Goal: Find specific page/section: Find specific page/section

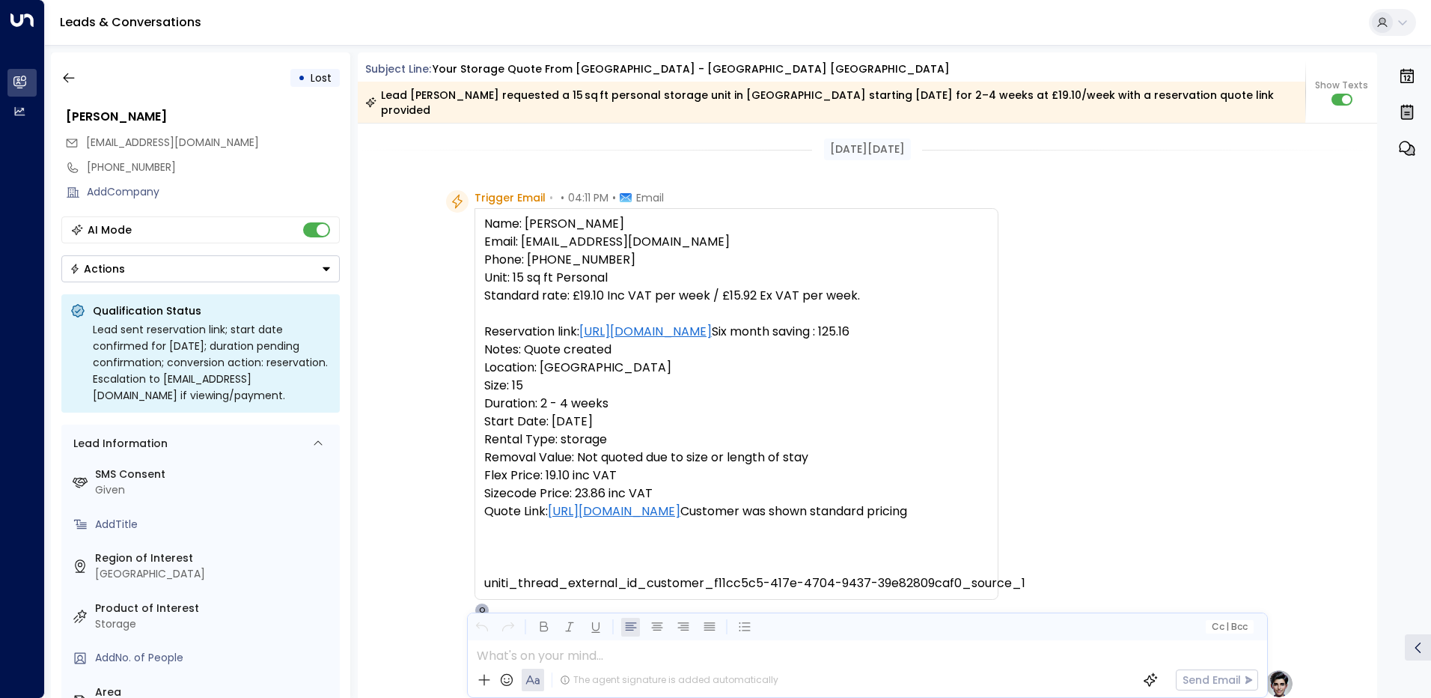
scroll to position [471, 0]
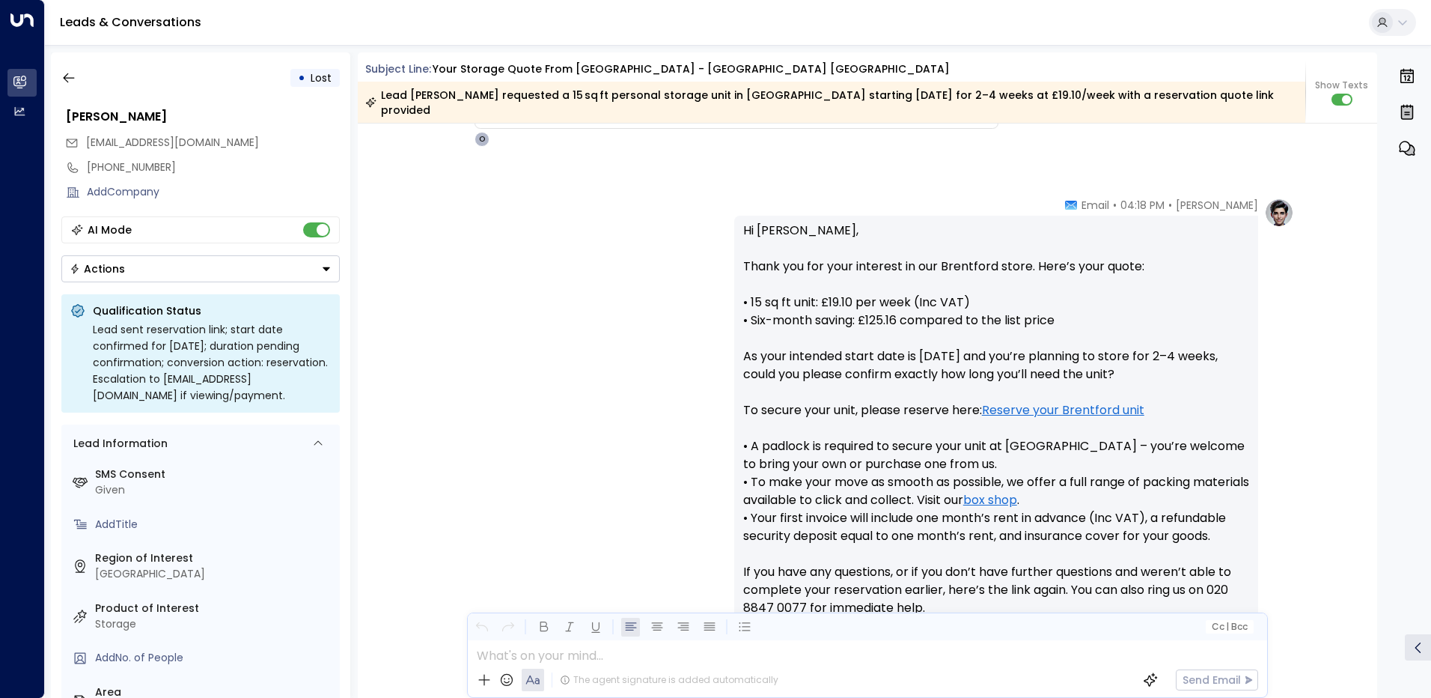
click at [76, 78] on button "button" at bounding box center [68, 77] width 27 height 27
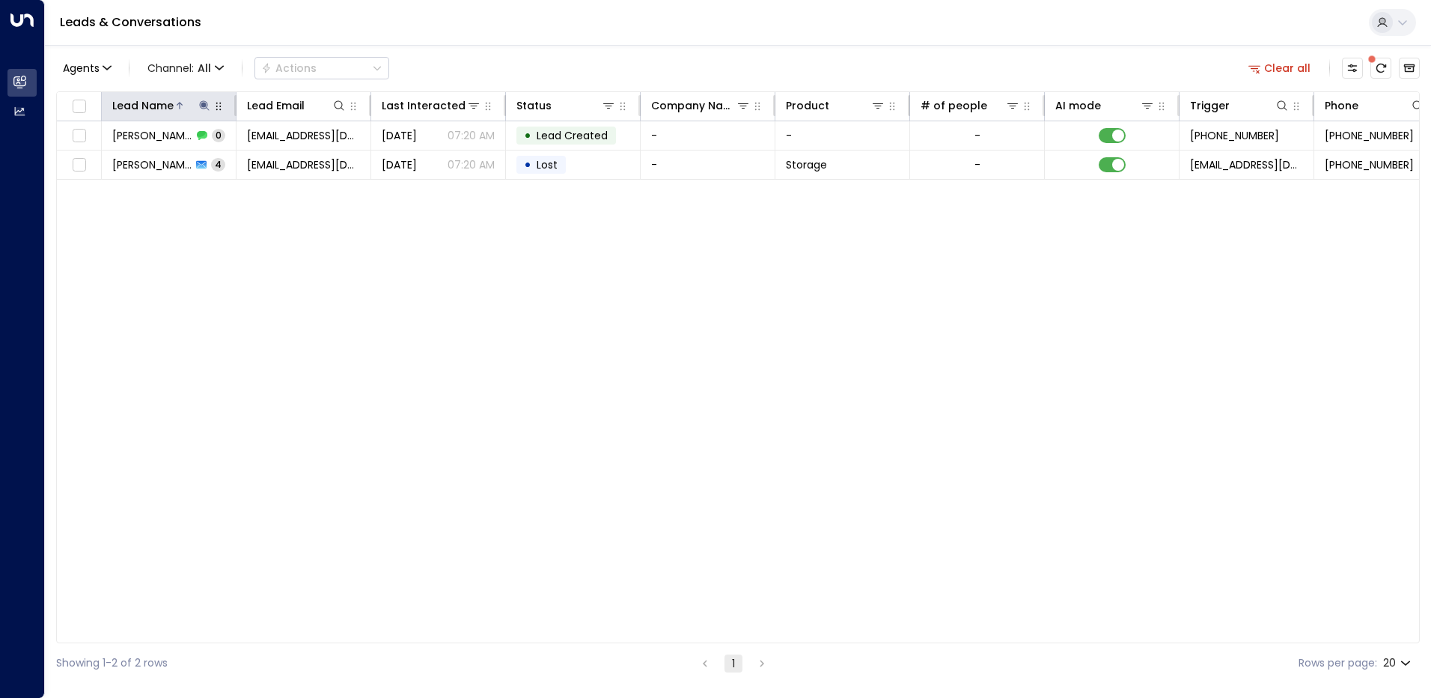
click at [207, 104] on icon at bounding box center [204, 106] width 12 height 12
click at [293, 163] on icon "button" at bounding box center [298, 160] width 12 height 12
click at [293, 163] on input "text" at bounding box center [204, 160] width 207 height 28
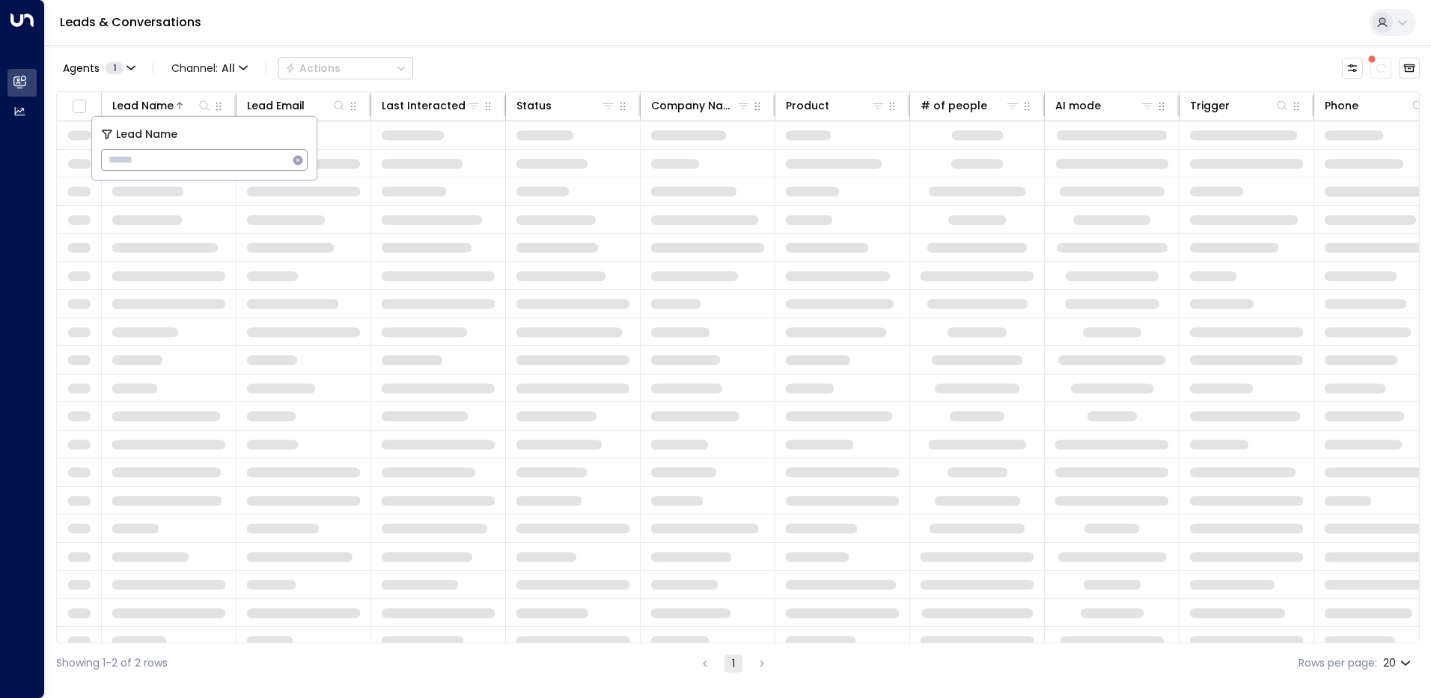
type input "**********"
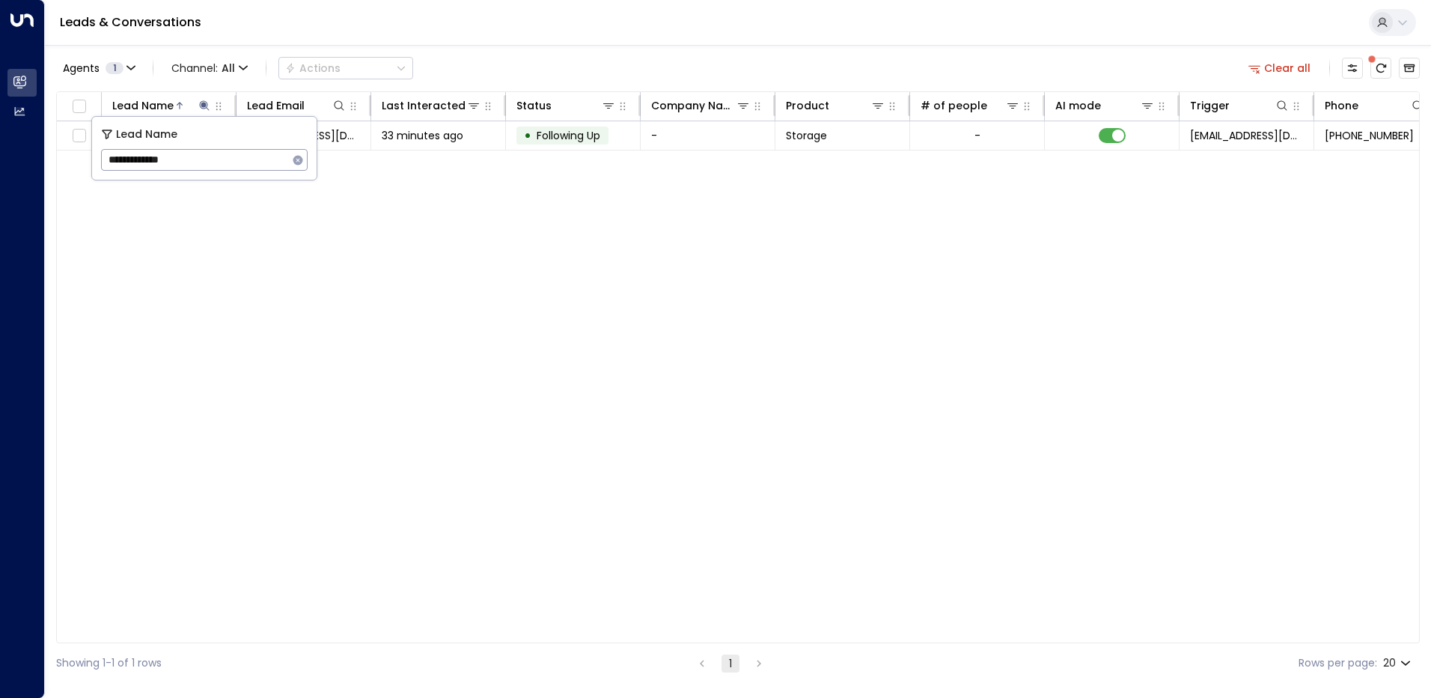
click at [584, 151] on div "Lead Name Lead Email Last Interacted Status Company Name Product # of people AI…" at bounding box center [738, 367] width 1364 height 552
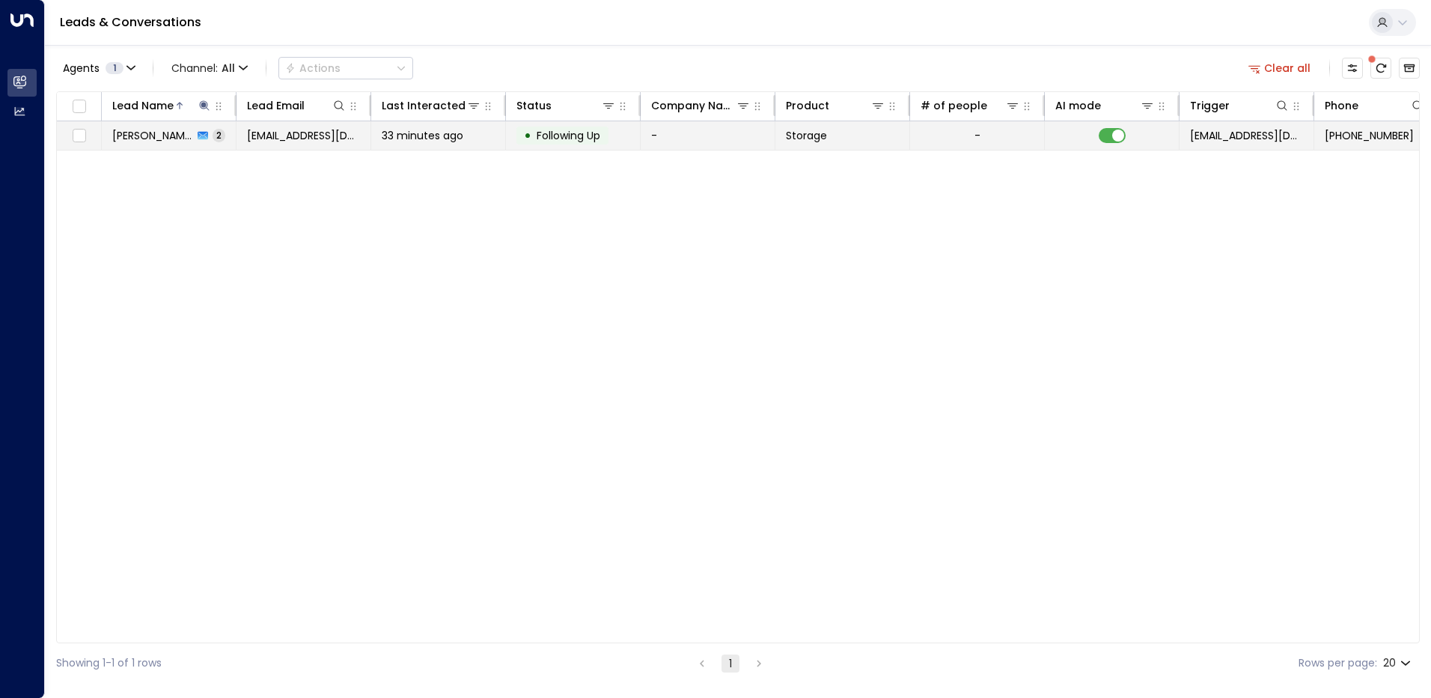
click at [592, 146] on td "• Following Up" at bounding box center [573, 135] width 135 height 28
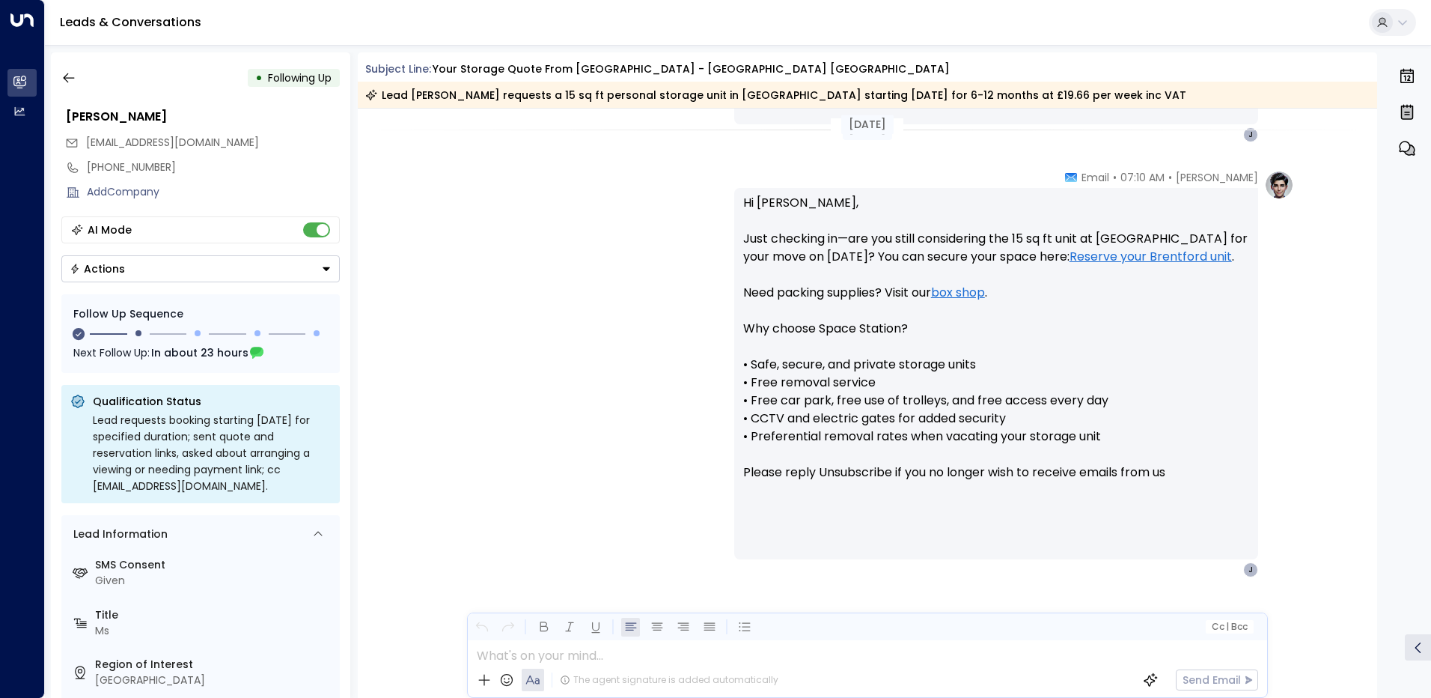
scroll to position [1083, 0]
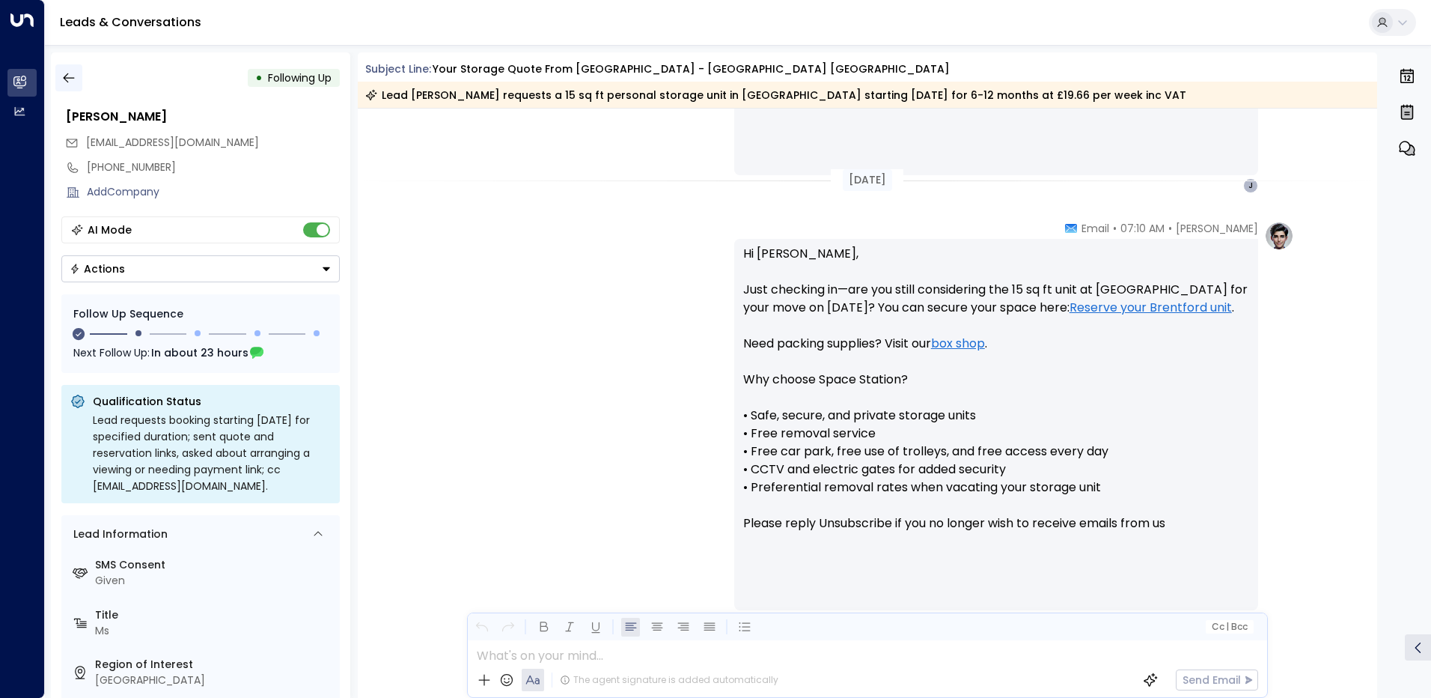
click at [74, 70] on icon "button" at bounding box center [68, 77] width 15 height 15
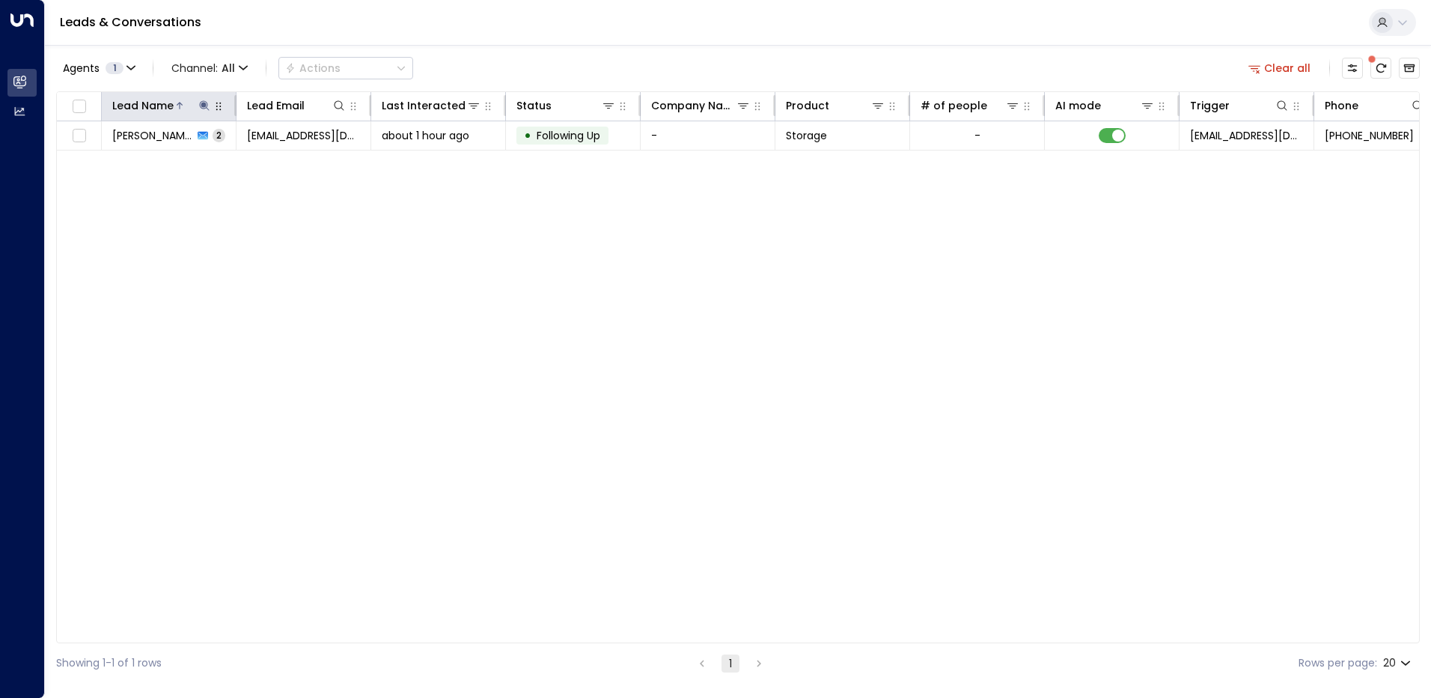
click at [204, 106] on icon at bounding box center [204, 105] width 10 height 10
click at [294, 161] on icon "button" at bounding box center [298, 160] width 10 height 10
click at [294, 161] on input "text" at bounding box center [204, 160] width 207 height 28
type input "**********"
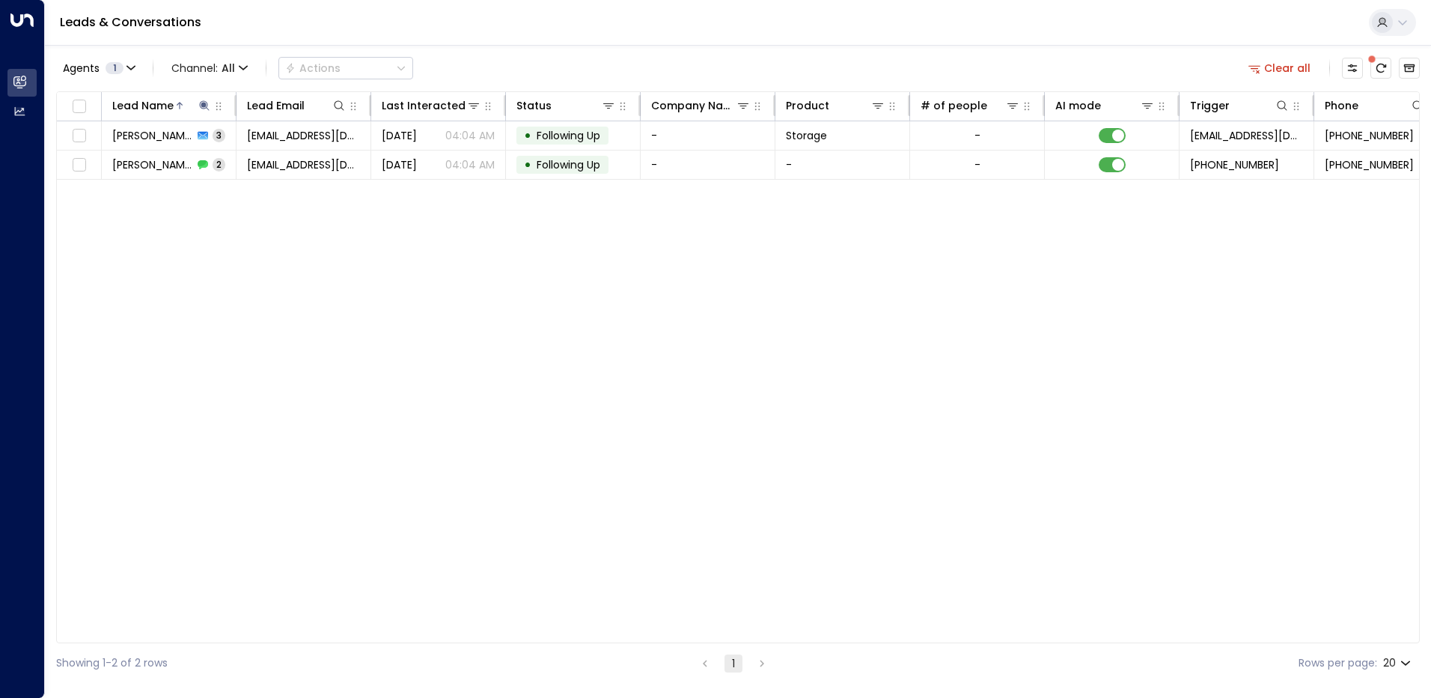
click at [428, 254] on div "Lead Name Lead Email Last Interacted Status Company Name Product # of people AI…" at bounding box center [738, 367] width 1364 height 552
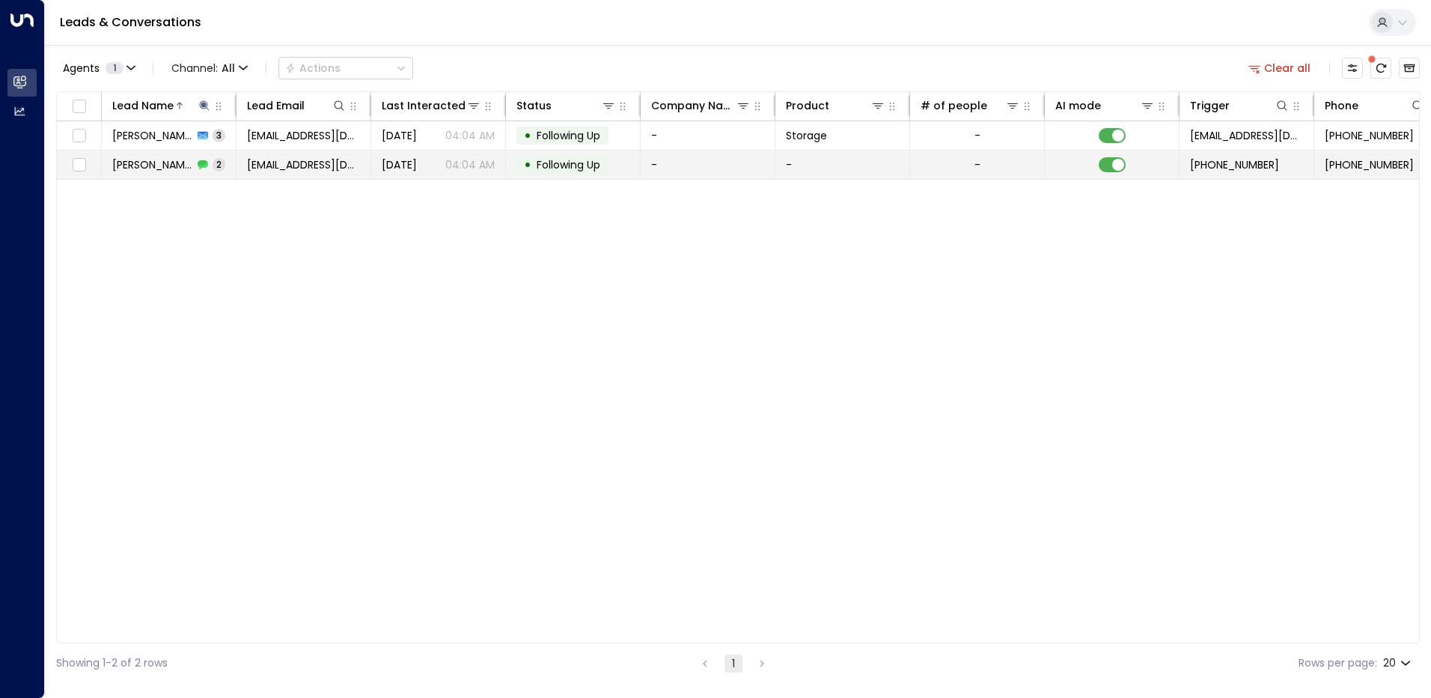
click at [412, 159] on span "[DATE]" at bounding box center [399, 164] width 35 height 15
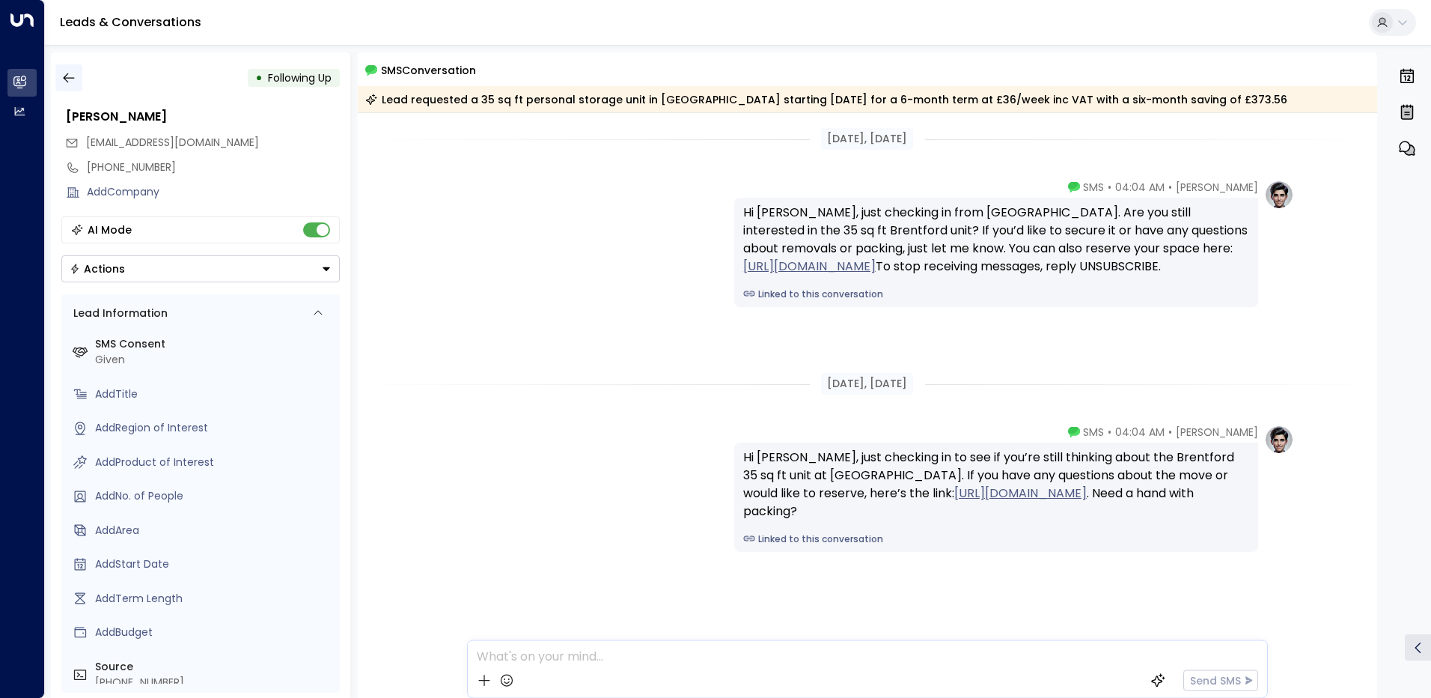
click at [78, 79] on button "button" at bounding box center [68, 77] width 27 height 27
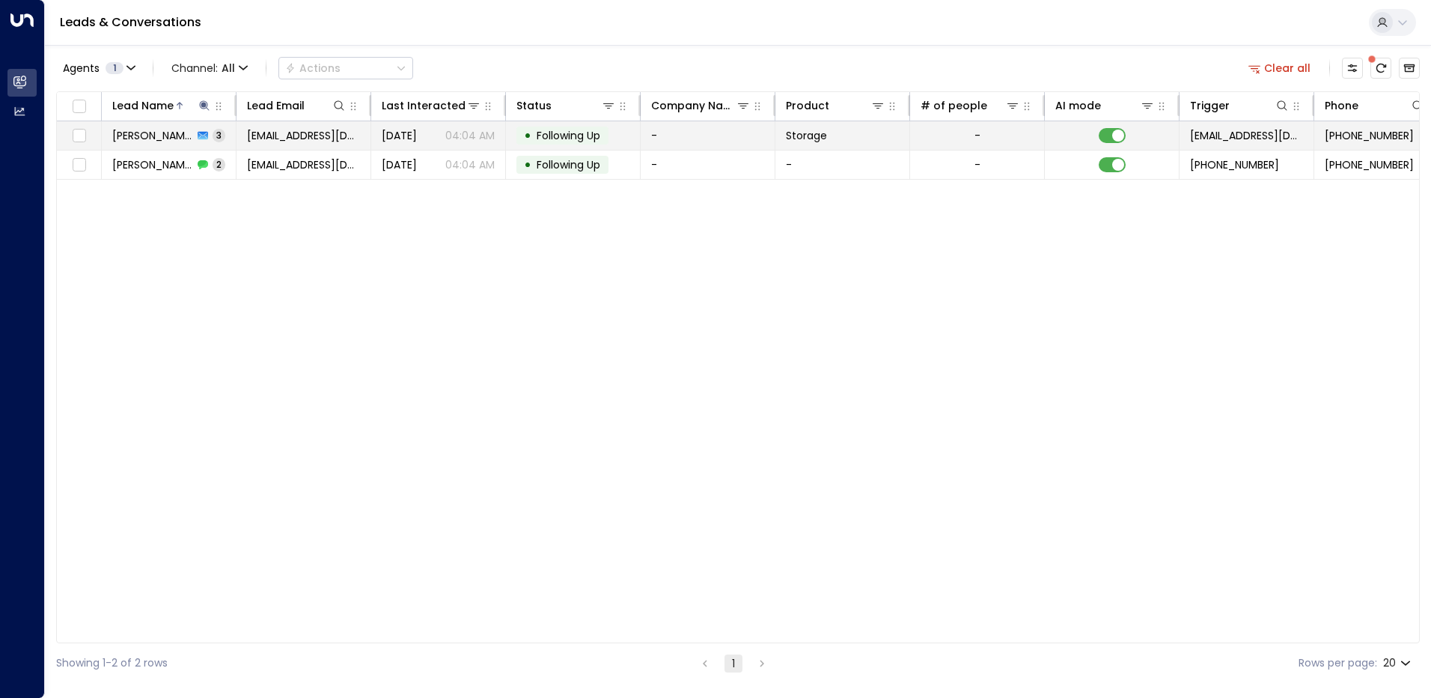
click at [169, 144] on td "[PERSON_NAME] 3" at bounding box center [169, 135] width 135 height 28
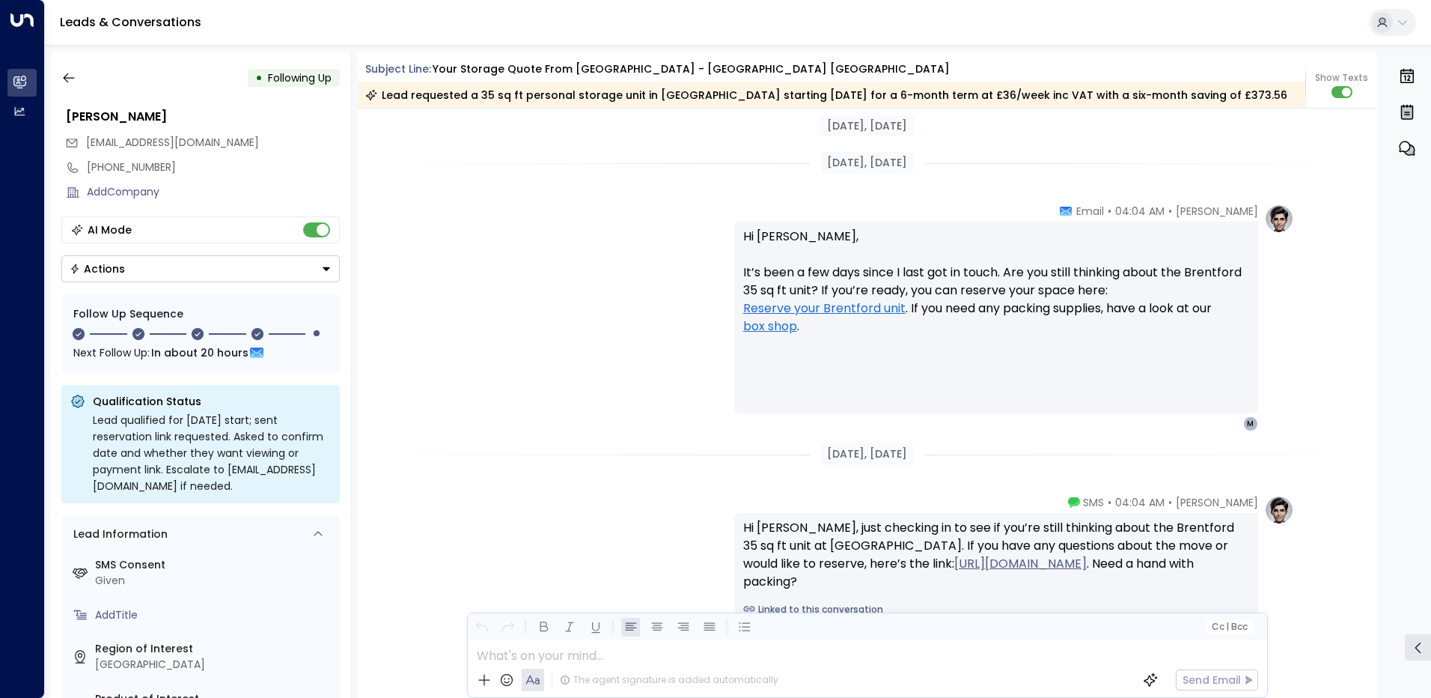
scroll to position [1591, 0]
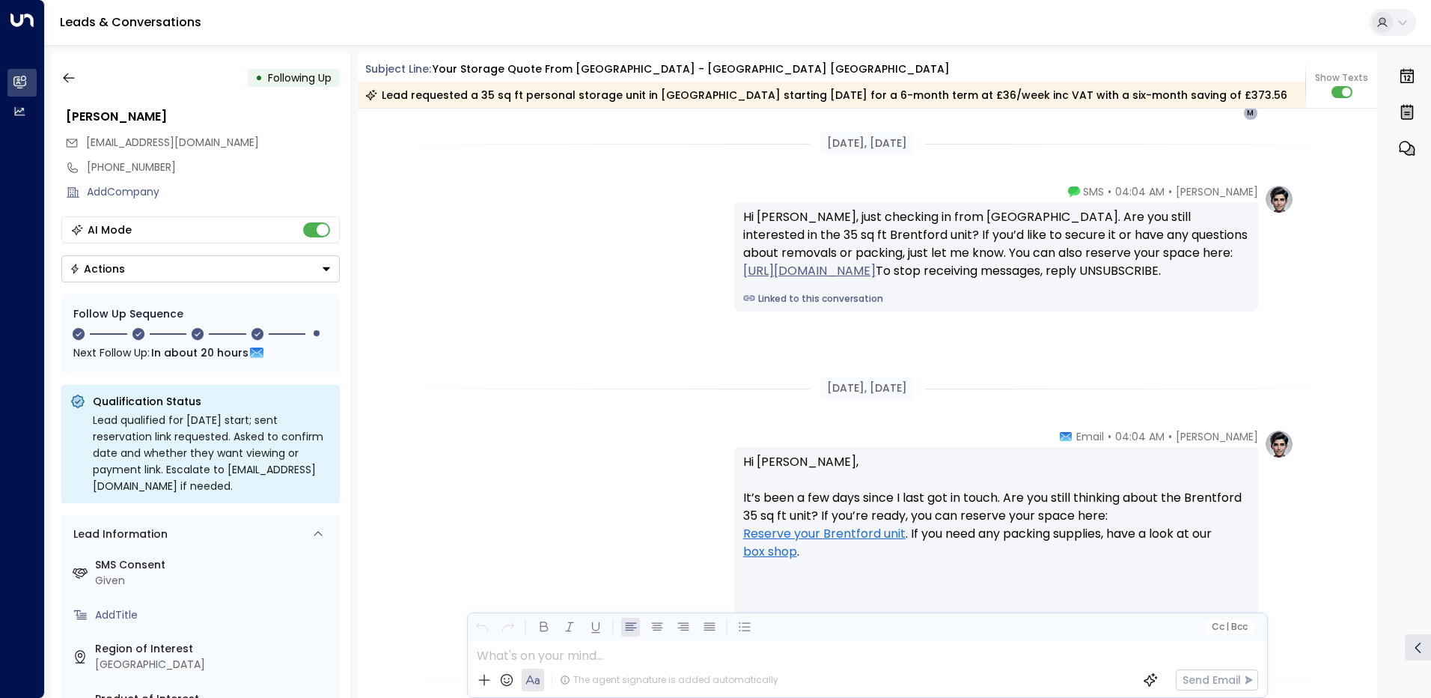
click at [62, 63] on div "• Following Up [PERSON_NAME] [PERSON_NAME][EMAIL_ADDRESS][DOMAIN_NAME] [PHONE_N…" at bounding box center [200, 374] width 299 height 645
click at [73, 77] on icon "button" at bounding box center [68, 77] width 15 height 15
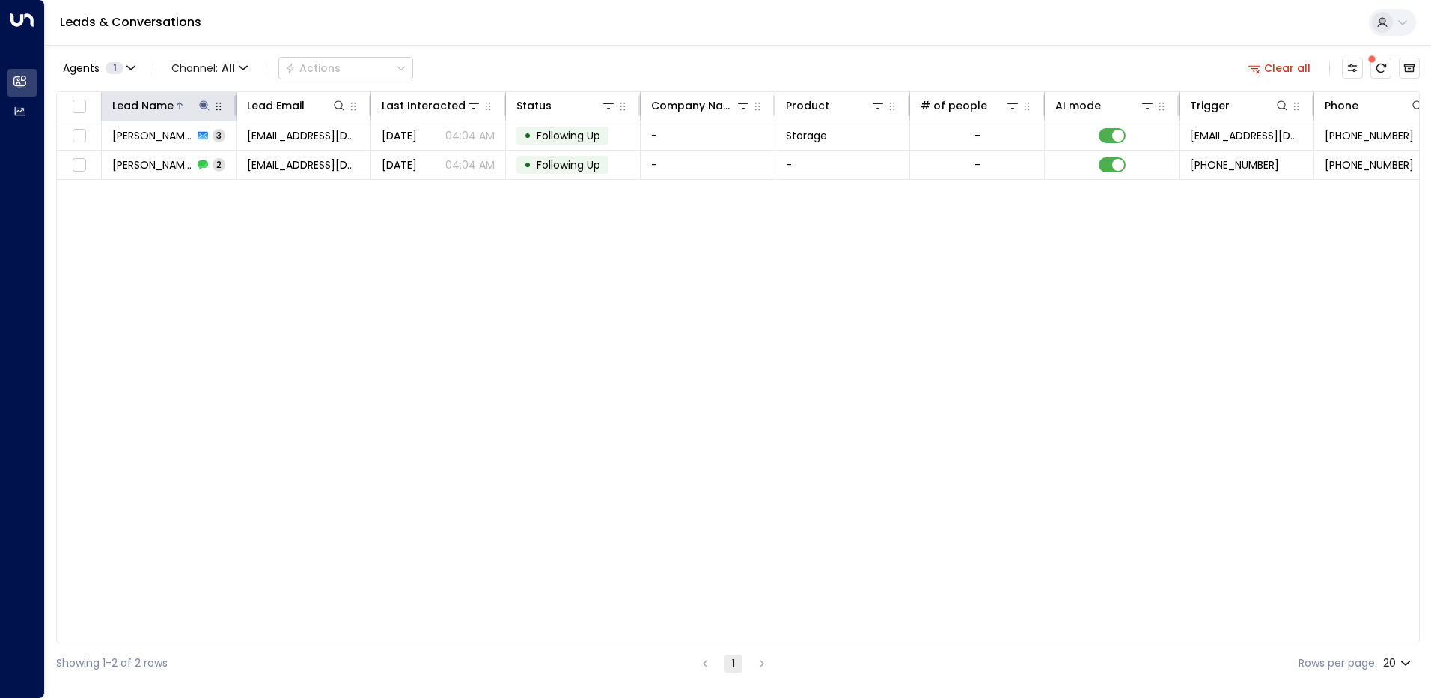
click at [201, 103] on icon at bounding box center [204, 105] width 10 height 10
drag, startPoint x: 296, startPoint y: 160, endPoint x: 278, endPoint y: 162, distance: 18.8
click at [297, 160] on icon "button" at bounding box center [298, 160] width 12 height 12
click at [240, 164] on input "text" at bounding box center [204, 160] width 207 height 28
paste input "**********"
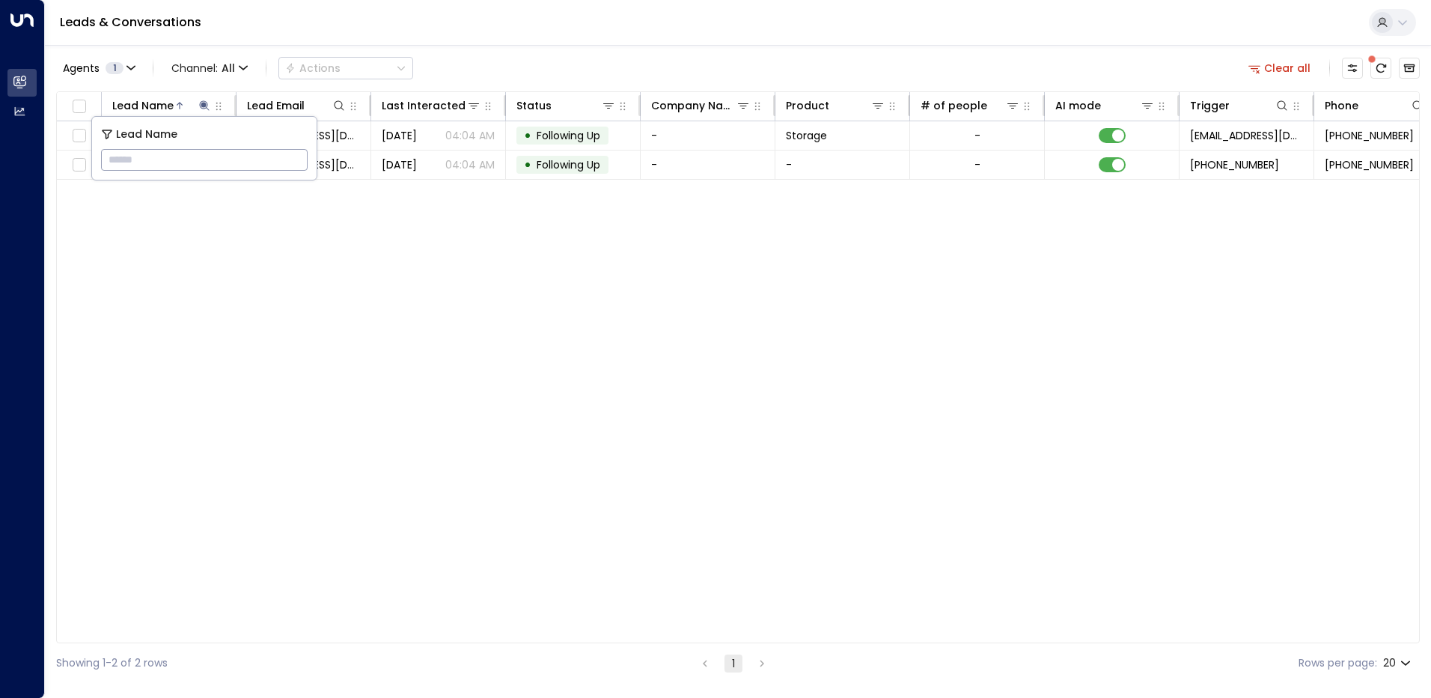
type input "**********"
click at [496, 243] on div "Lead Name Lead Email Last Interacted Status Company Name Product # of people AI…" at bounding box center [738, 367] width 1364 height 552
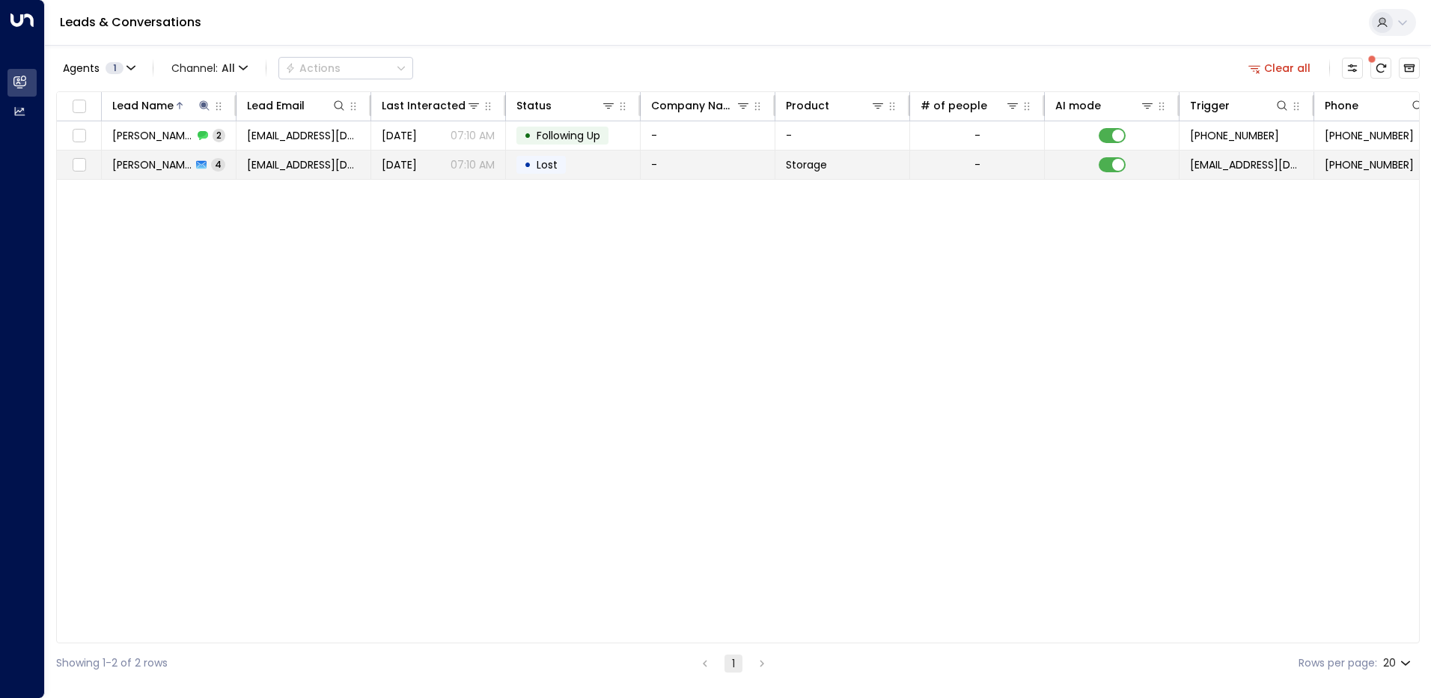
click at [463, 174] on td "[DATE] 07:10 AM" at bounding box center [438, 164] width 135 height 28
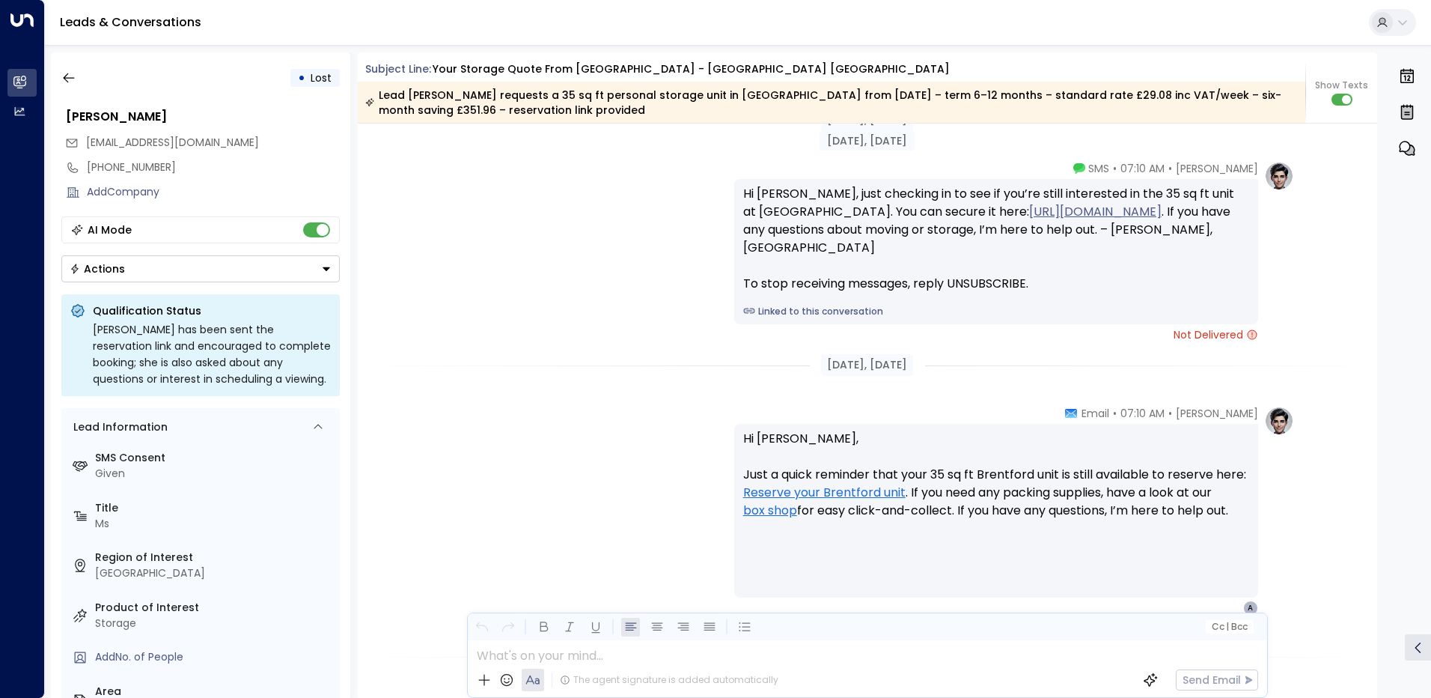
scroll to position [1633, 0]
